Goal: Task Accomplishment & Management: Manage account settings

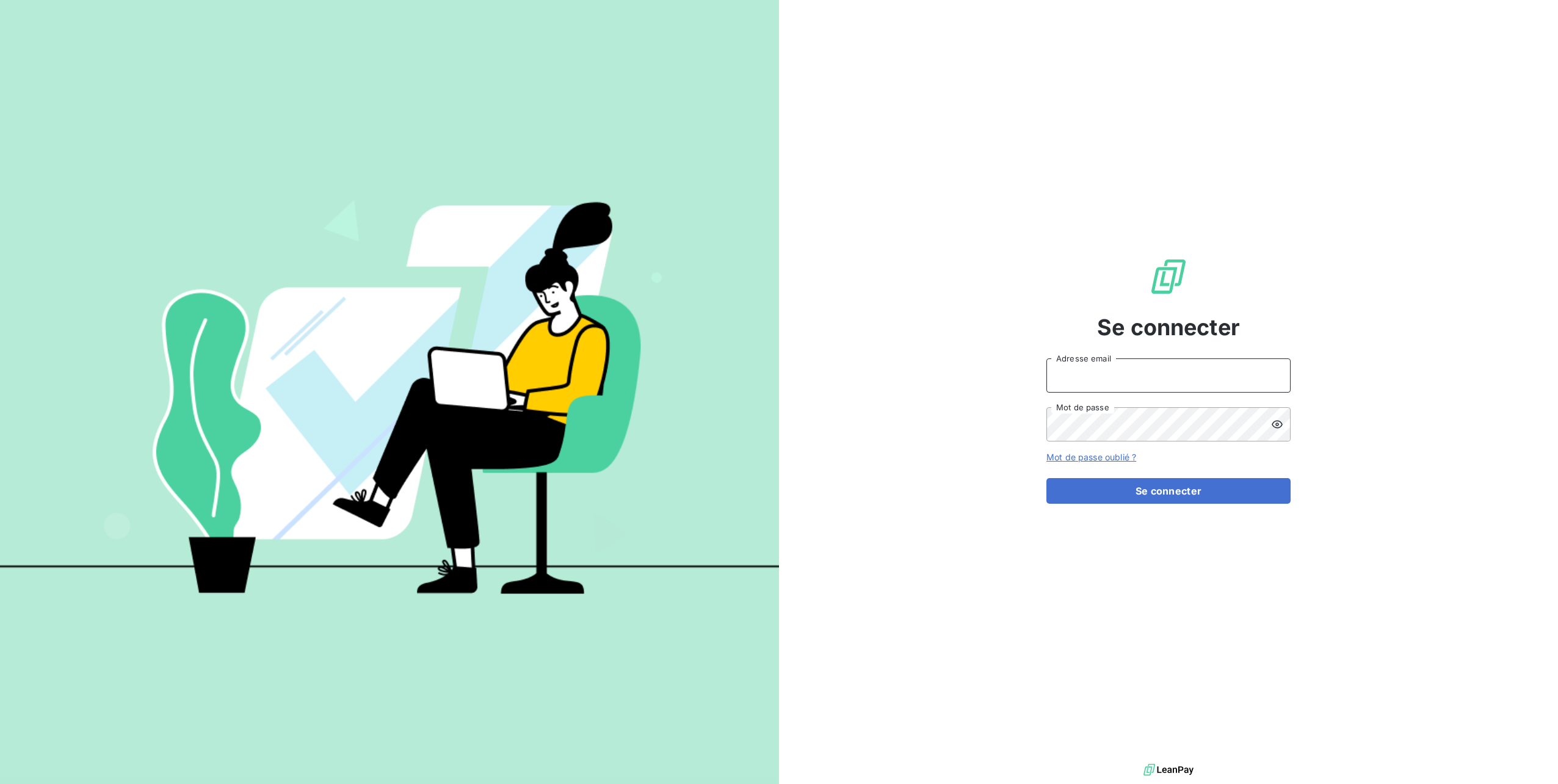
click at [1143, 383] on input "Adresse email" at bounding box center [1168, 376] width 244 height 35
type input "marilene.delbiondo@creditpolis.be"
click at [1091, 459] on link "Mot de passe oublié ?" at bounding box center [1091, 457] width 90 height 11
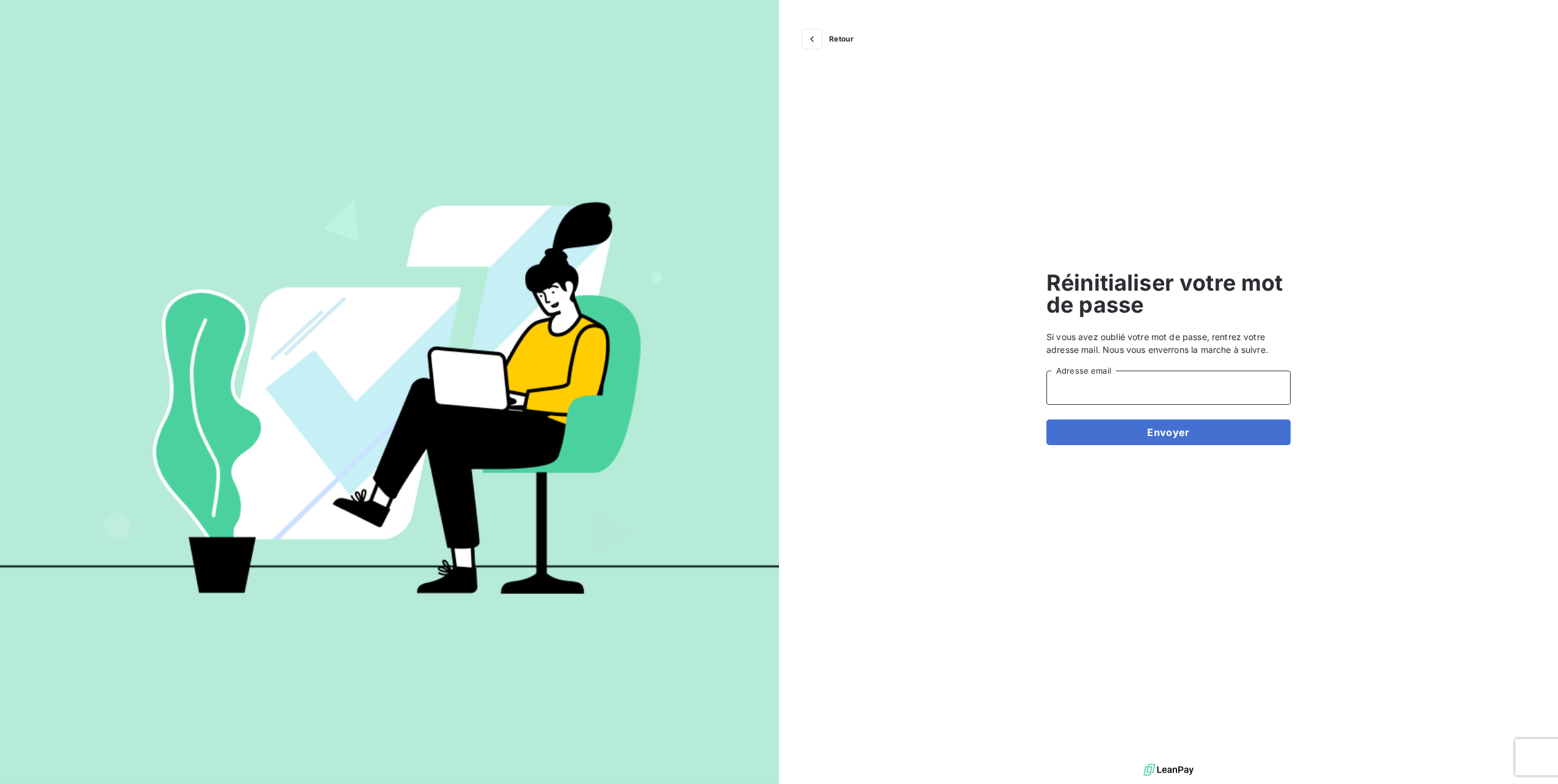
click at [1177, 384] on input "Adresse email" at bounding box center [1168, 388] width 244 height 35
type input "marilene.delbiondo@creditpolis.be"
click at [1162, 446] on form "Réinitialiser votre mot de passe Si vous avez oublié votre mot de passe, rentre…" at bounding box center [1168, 380] width 244 height 217
click at [1158, 438] on button "Envoyer" at bounding box center [1168, 431] width 244 height 25
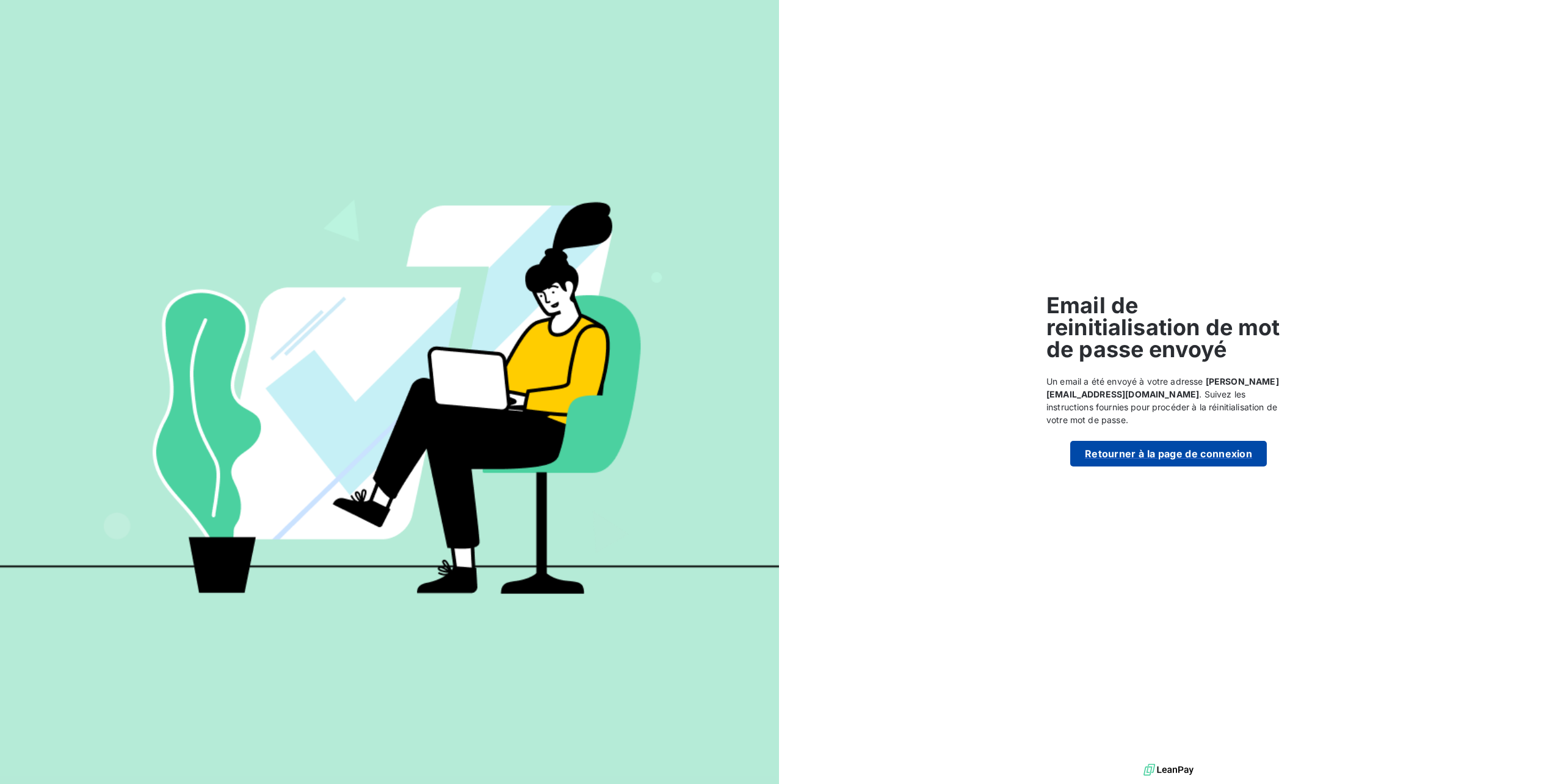
click at [1213, 452] on button "Retourner à la page de connexion" at bounding box center [1168, 453] width 196 height 25
